Goal: Navigation & Orientation: Find specific page/section

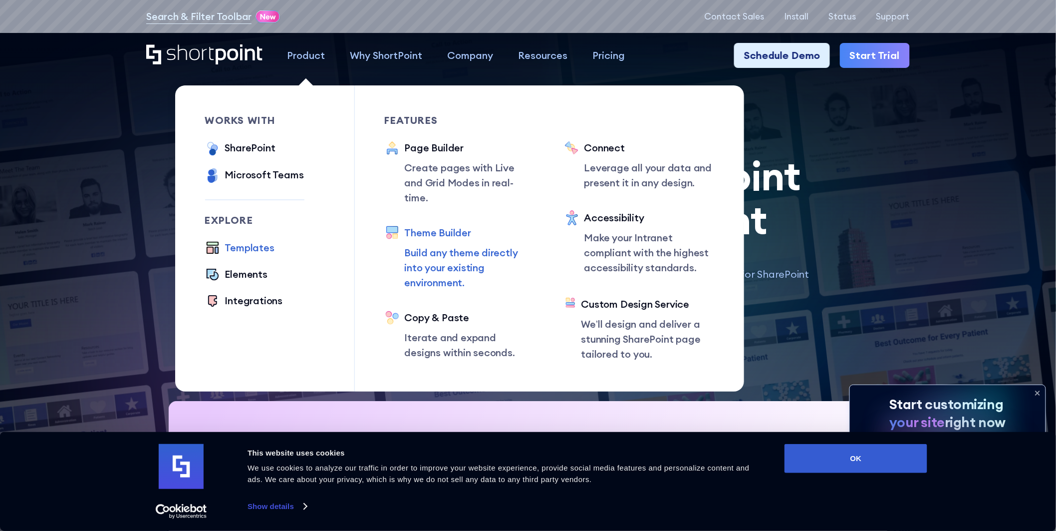
click at [448, 225] on div "Theme Builder" at bounding box center [470, 232] width 130 height 15
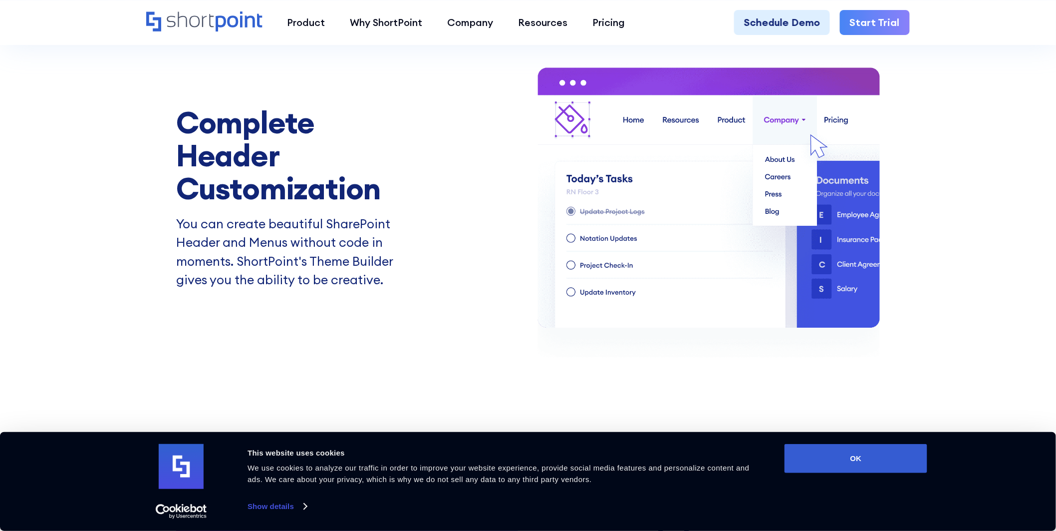
scroll to position [1830, 0]
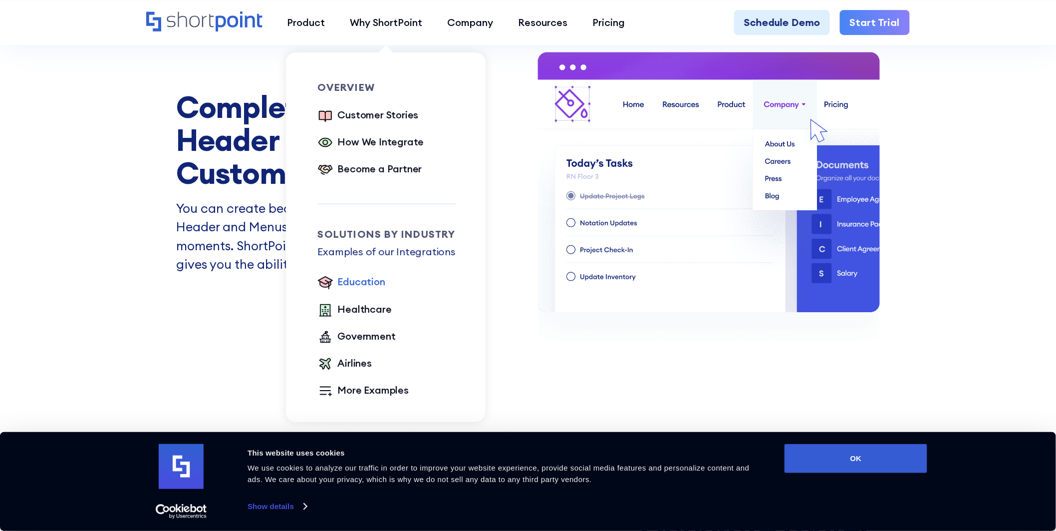
click at [358, 283] on div "Education" at bounding box center [361, 281] width 47 height 15
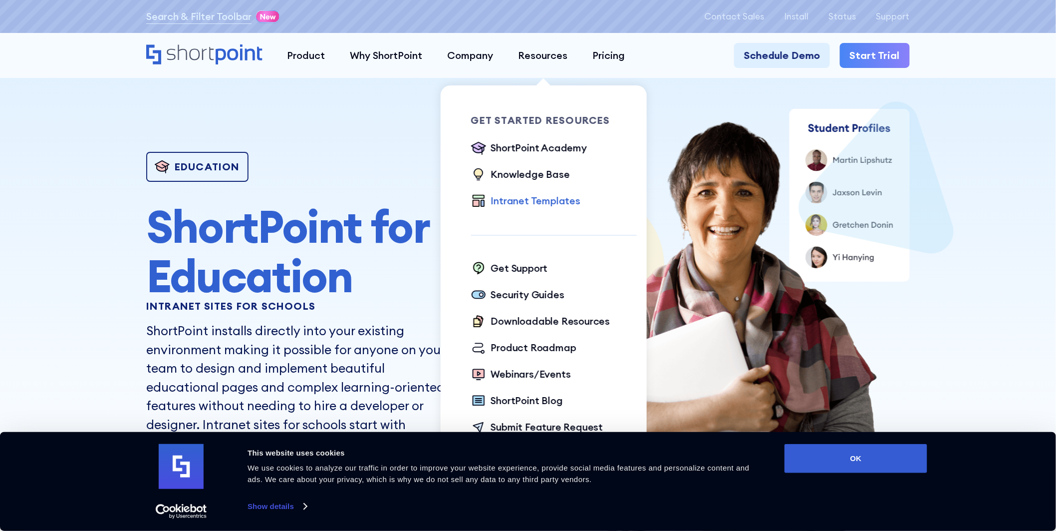
click at [534, 202] on div "Intranet Templates" at bounding box center [535, 200] width 89 height 15
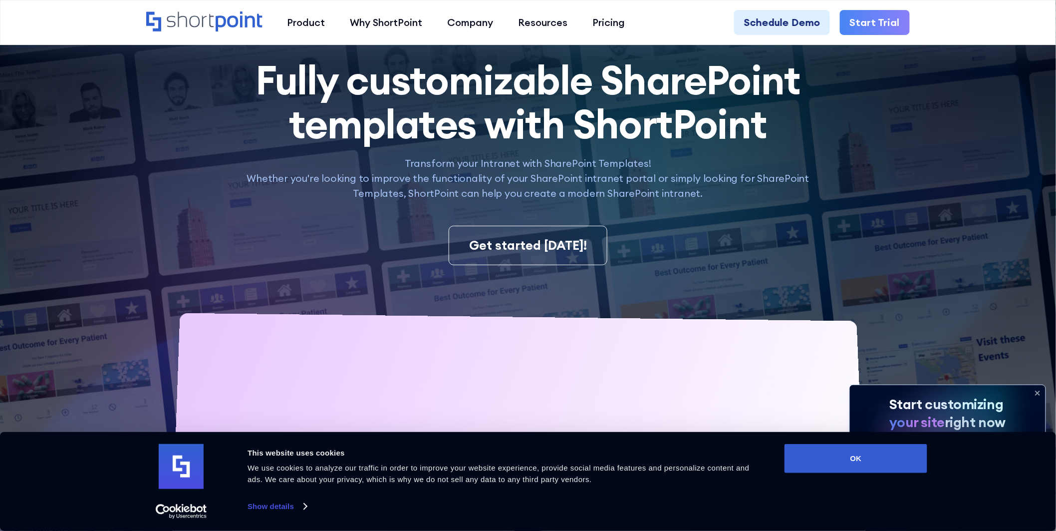
scroll to position [111, 0]
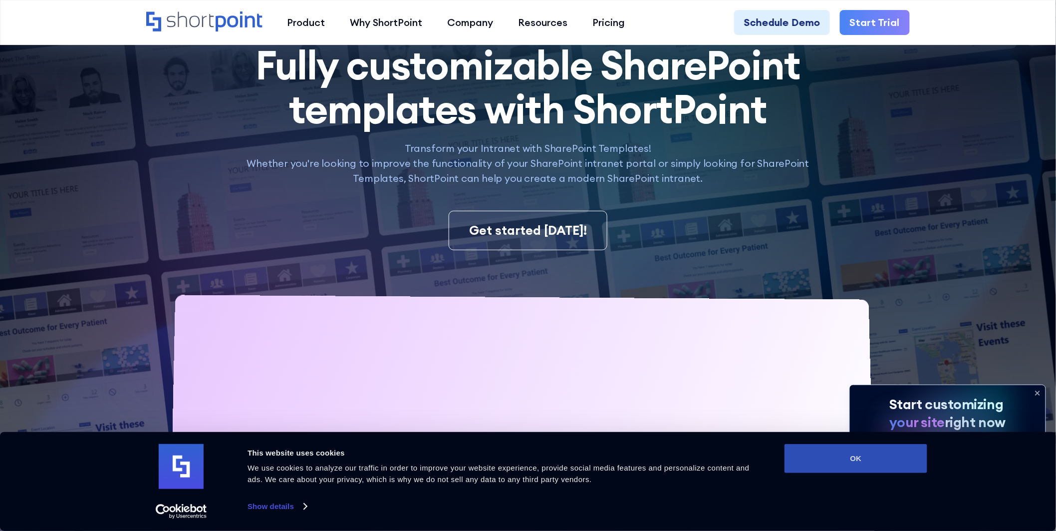
click at [836, 462] on button "OK" at bounding box center [856, 458] width 143 height 29
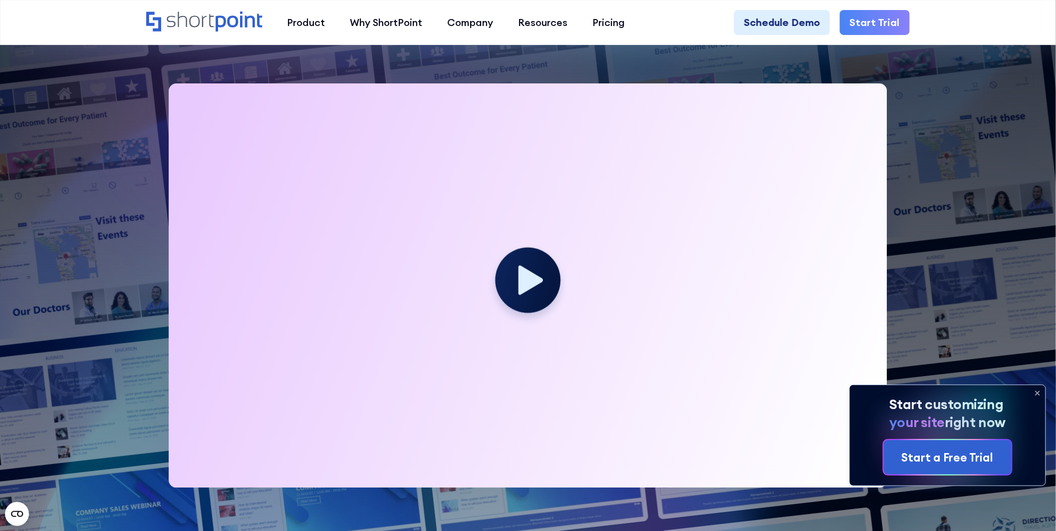
scroll to position [332, 0]
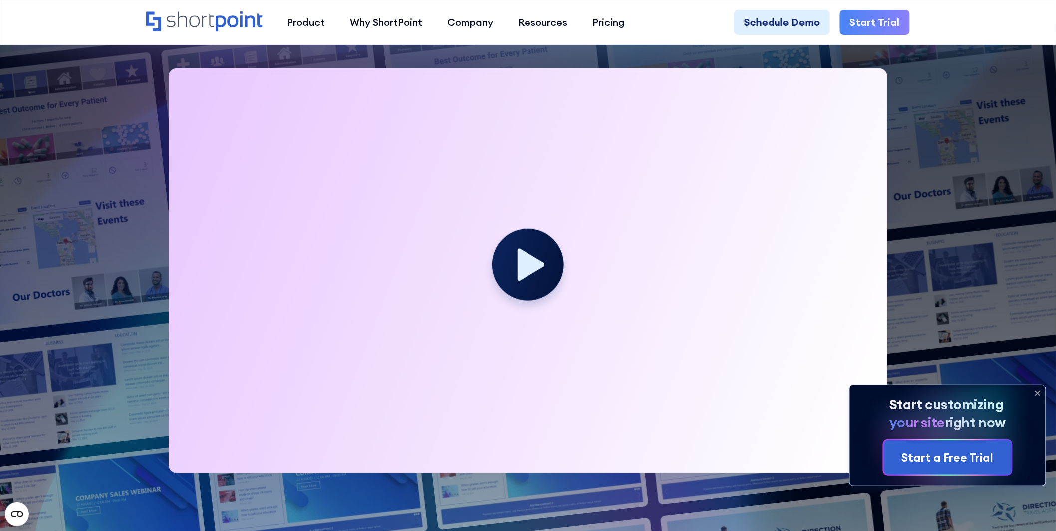
click at [525, 267] on icon at bounding box center [531, 264] width 27 height 32
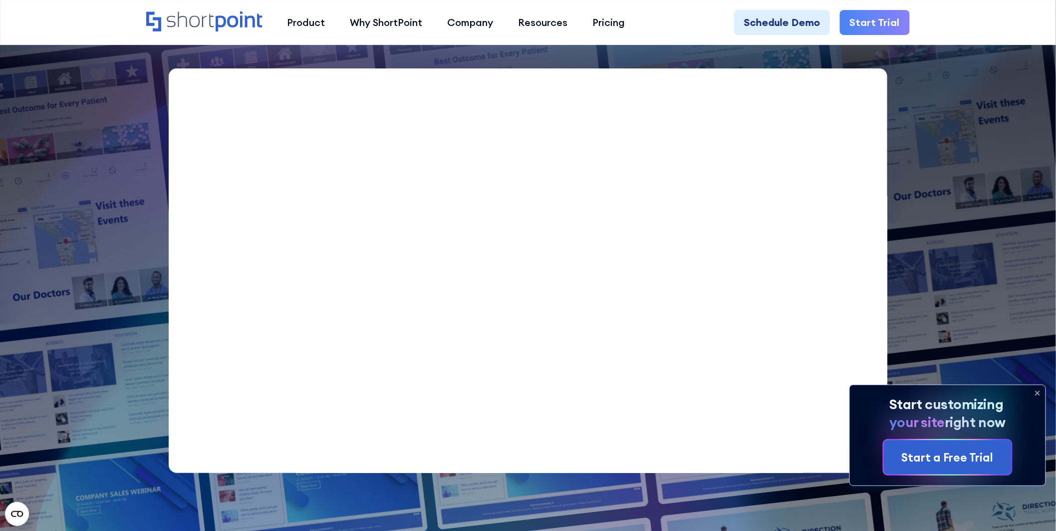
click at [1038, 392] on icon at bounding box center [1038, 393] width 16 height 16
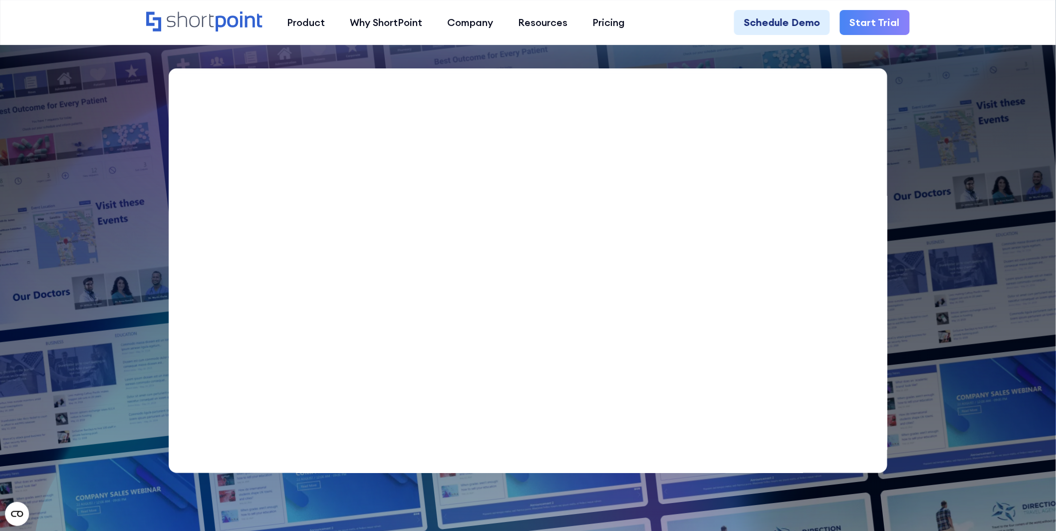
click at [146, 386] on div "Your browser does not support the video tag." at bounding box center [528, 270] width 764 height 404
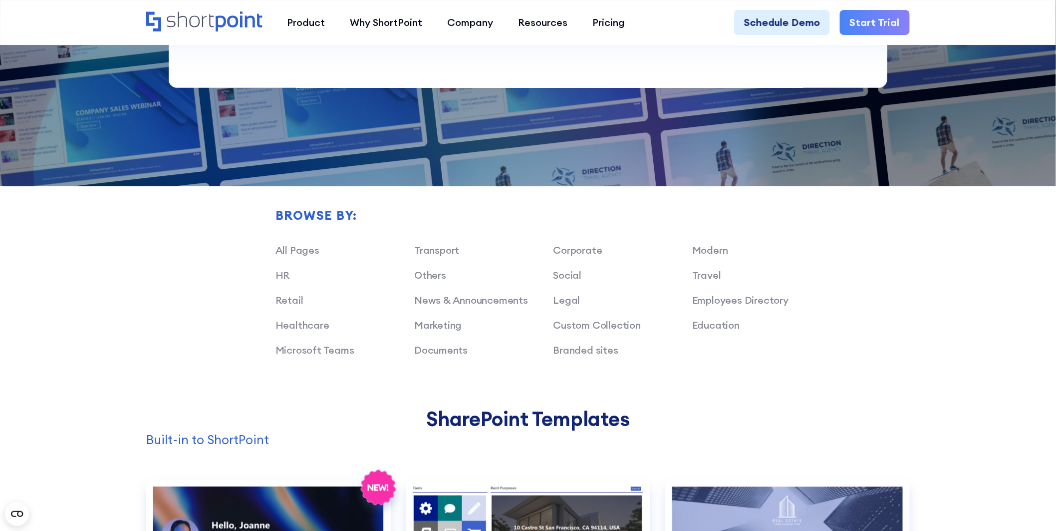
scroll to position [721, 0]
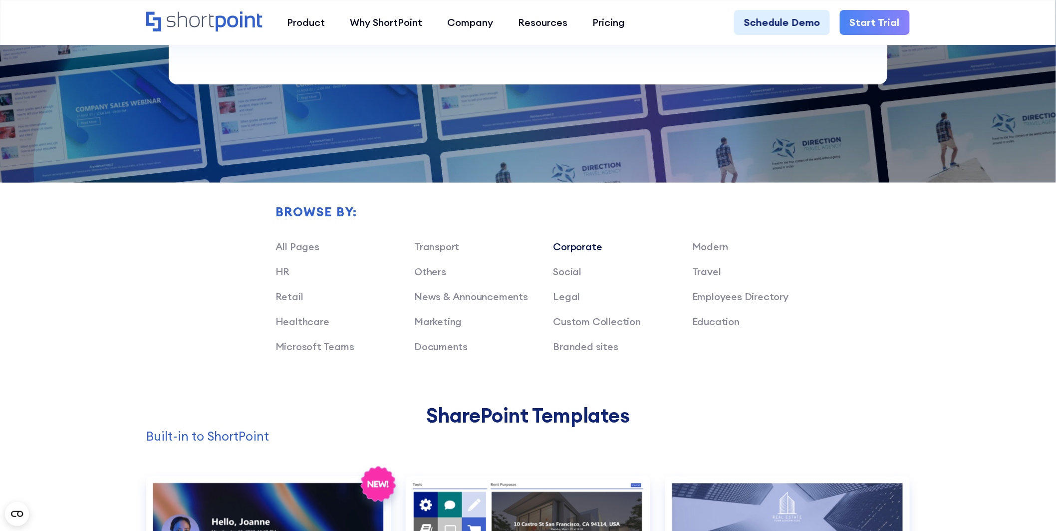
click at [574, 250] on link "Corporate" at bounding box center [578, 247] width 49 height 12
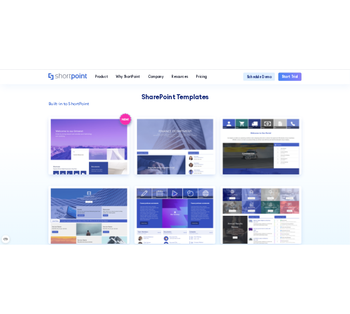
scroll to position [984, 0]
